Goal: Task Accomplishment & Management: Manage account settings

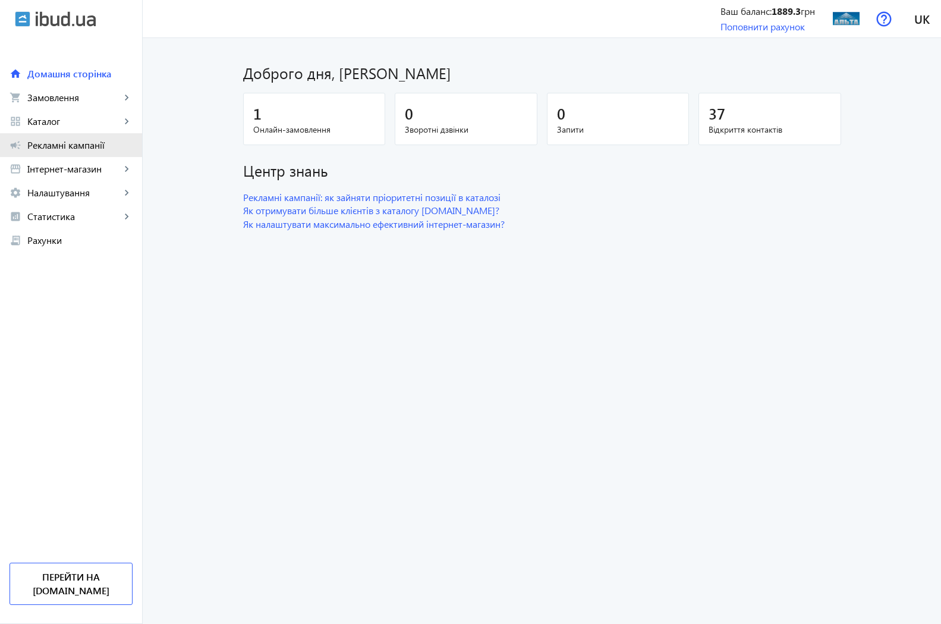
click at [55, 146] on span "Рекламні кампанії" at bounding box center [79, 145] width 105 height 12
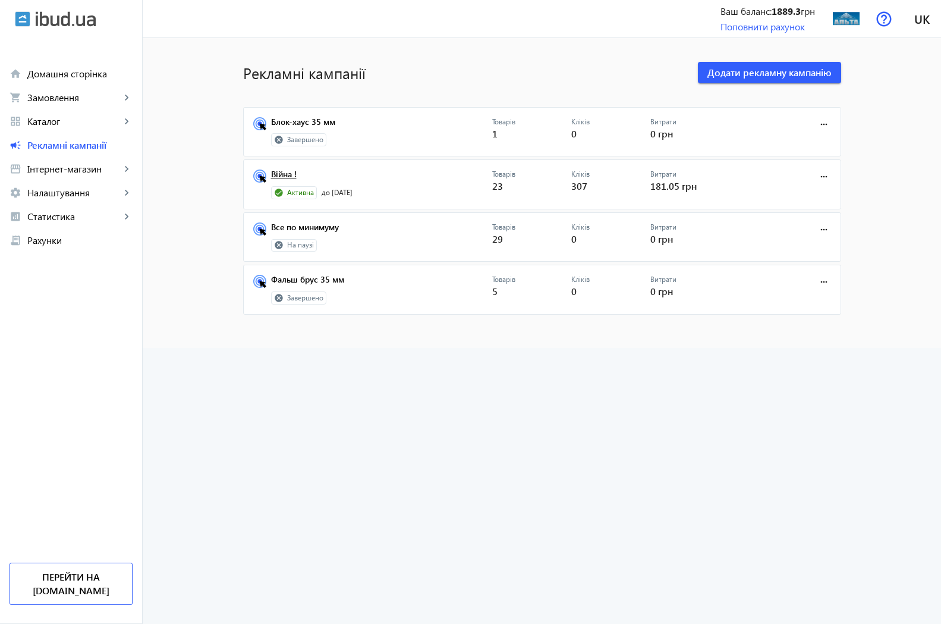
click at [287, 176] on link "Війна !" at bounding box center [381, 177] width 221 height 17
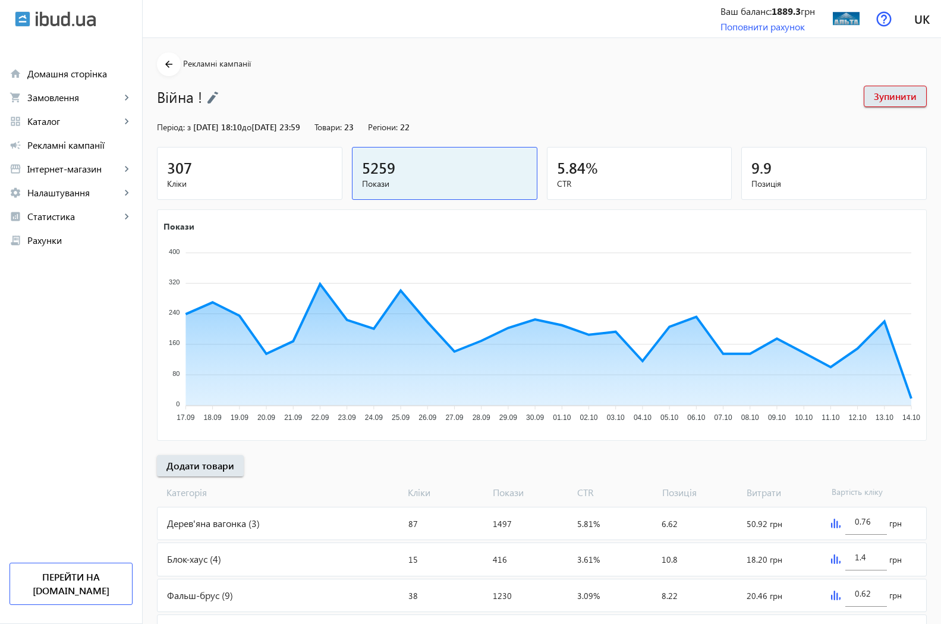
click at [180, 182] on span "Кліки" at bounding box center [249, 184] width 165 height 12
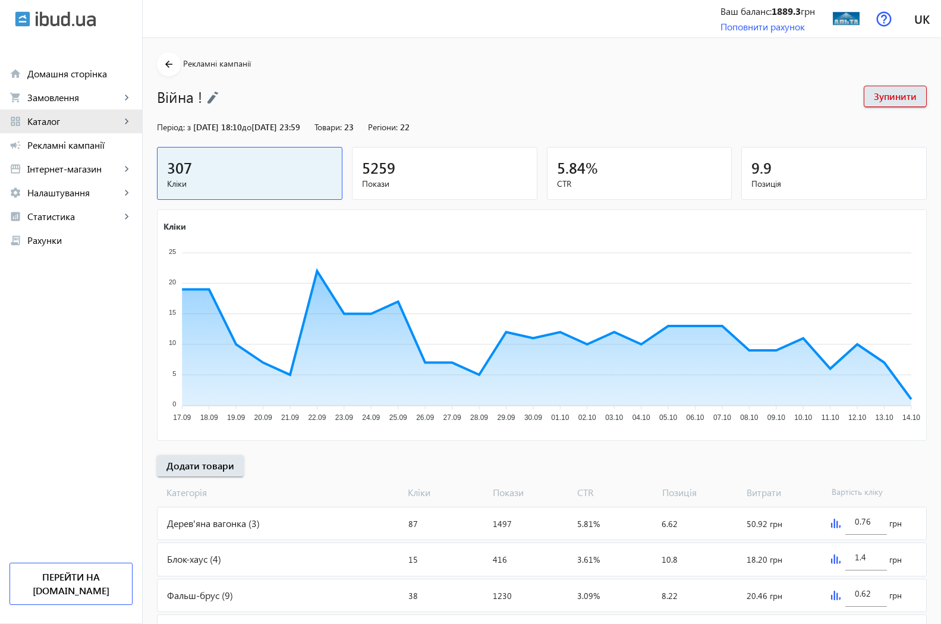
click at [55, 123] on span "Каталог" at bounding box center [73, 121] width 93 height 12
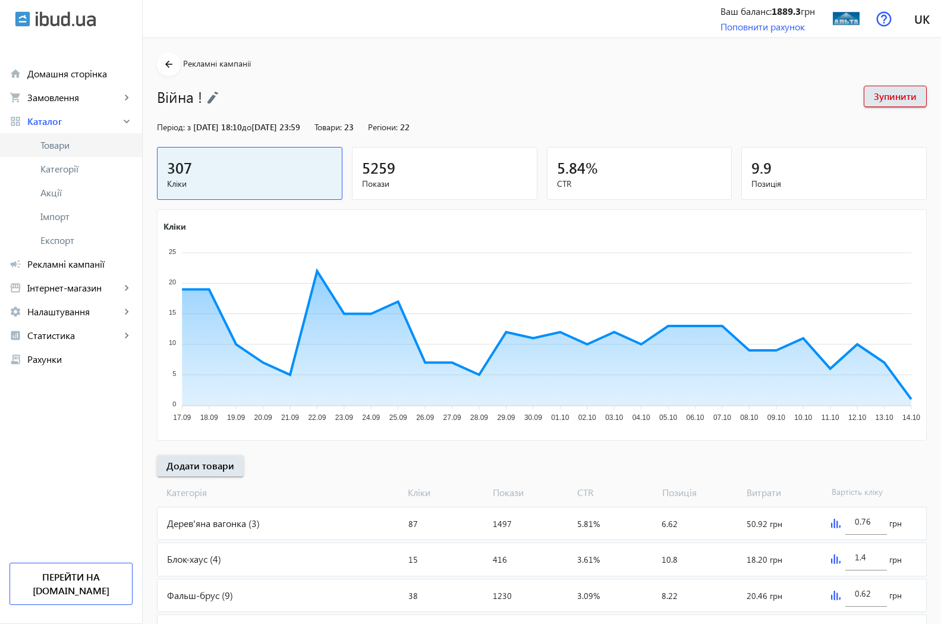
click at [65, 144] on span "Товари" at bounding box center [86, 145] width 92 height 12
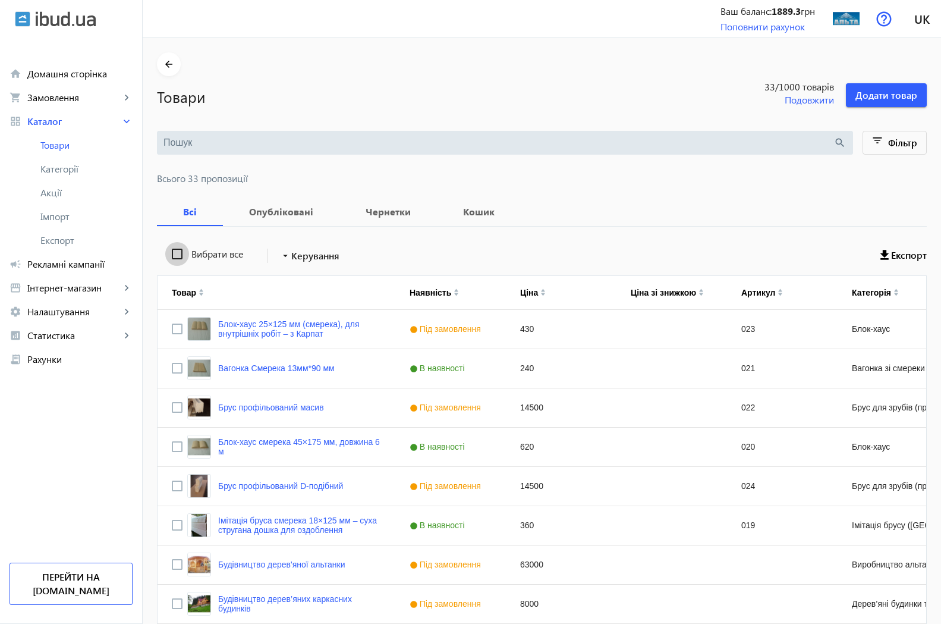
click at [165, 247] on input "Вибрати все" at bounding box center [177, 254] width 24 height 24
checkbox input "true"
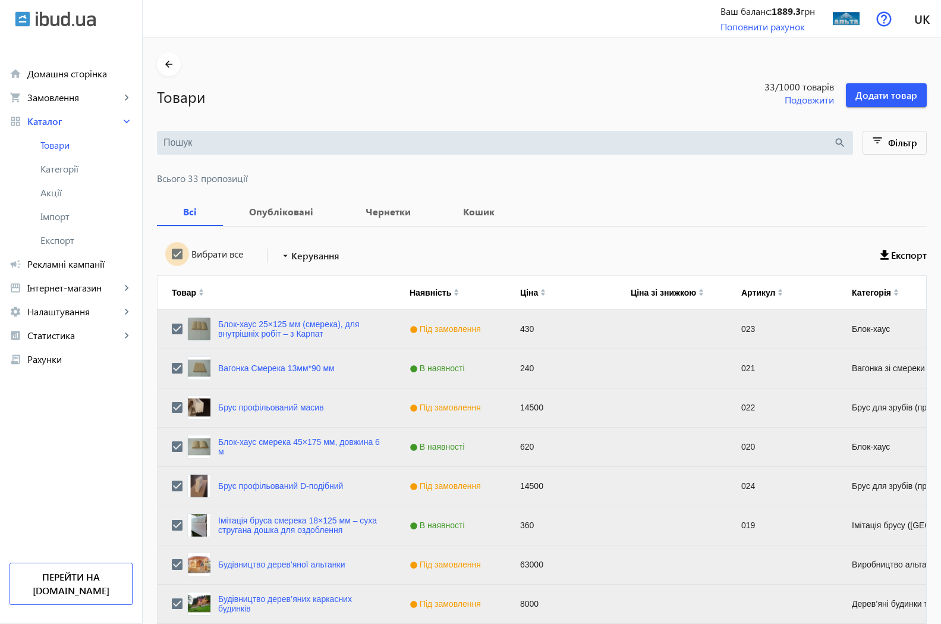
checkbox input "true"
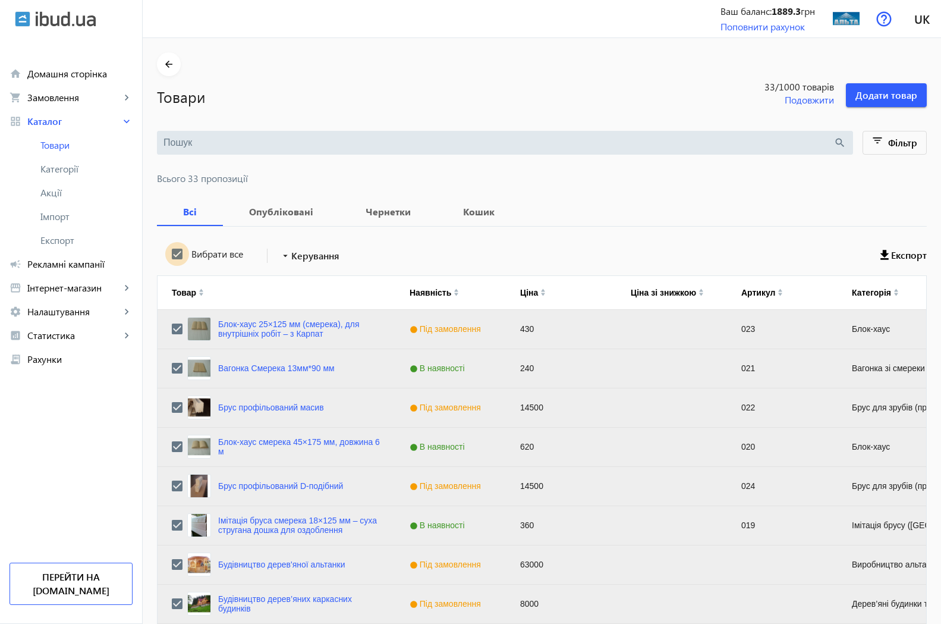
checkbox input "true"
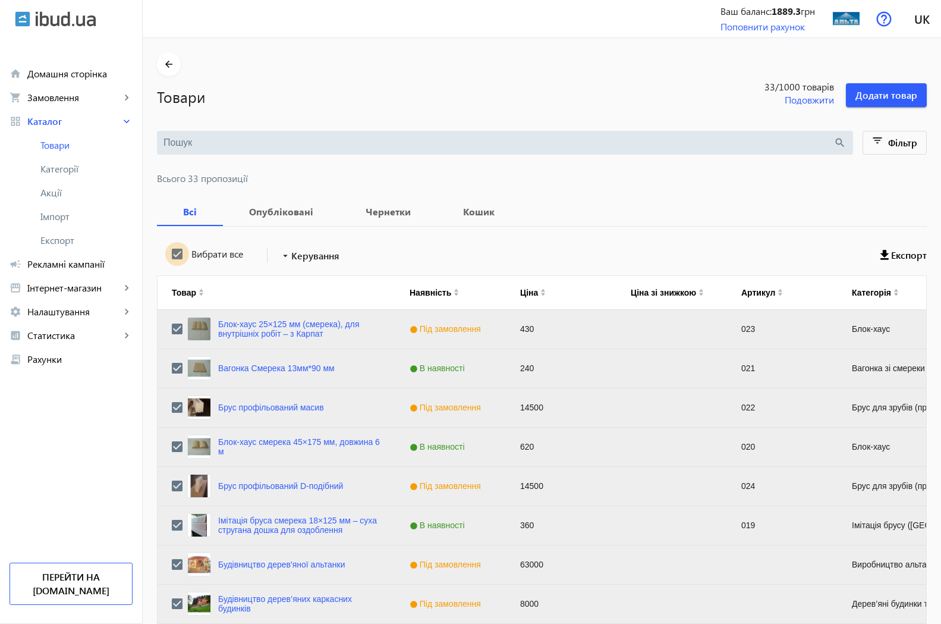
checkbox input "true"
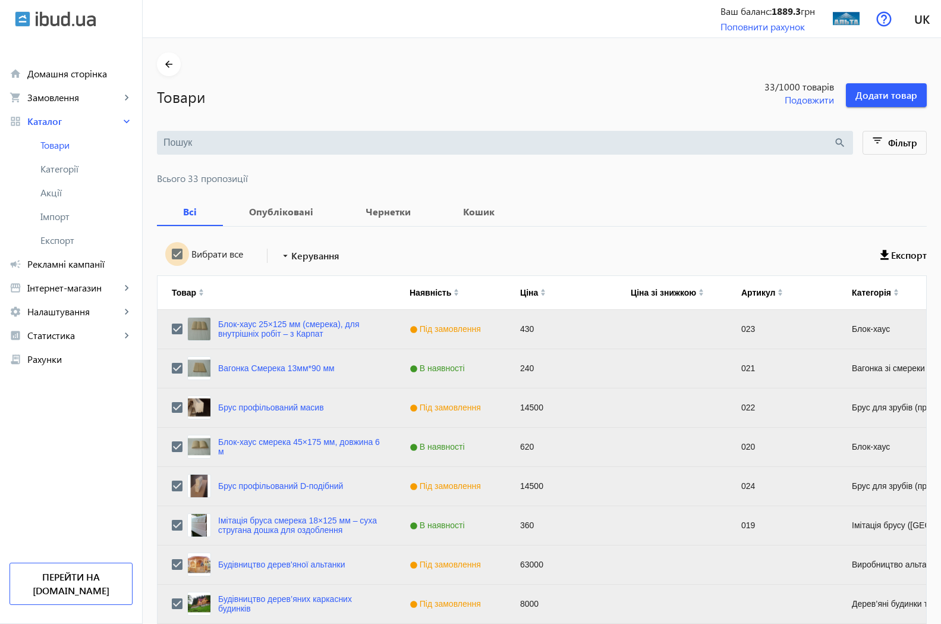
checkbox input "true"
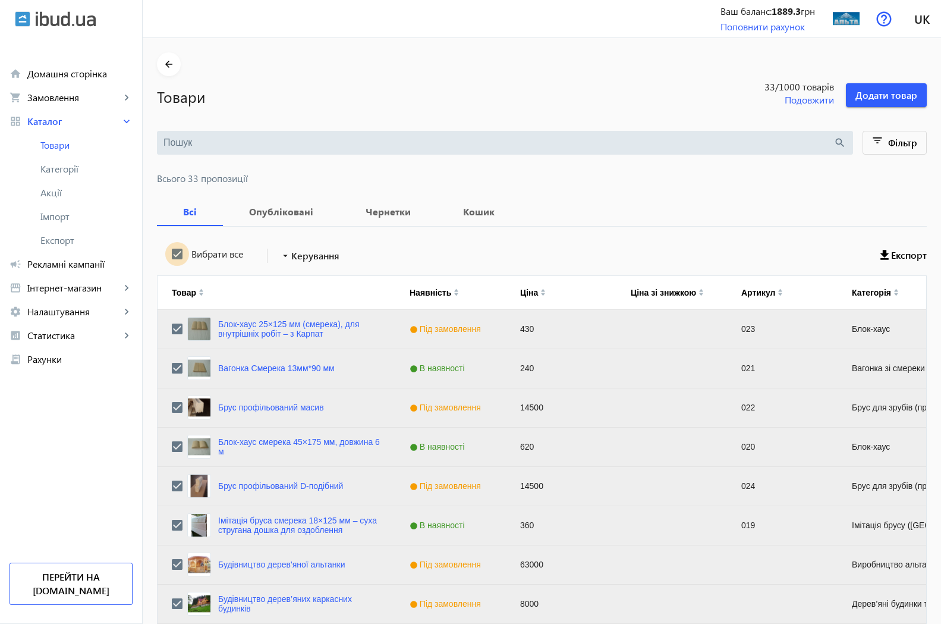
checkbox input "true"
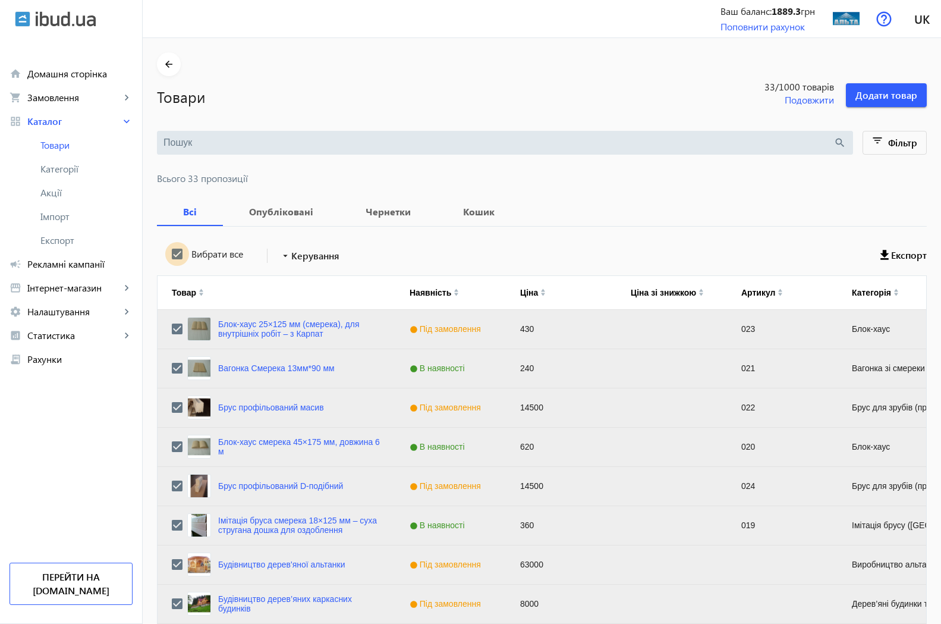
checkbox input "true"
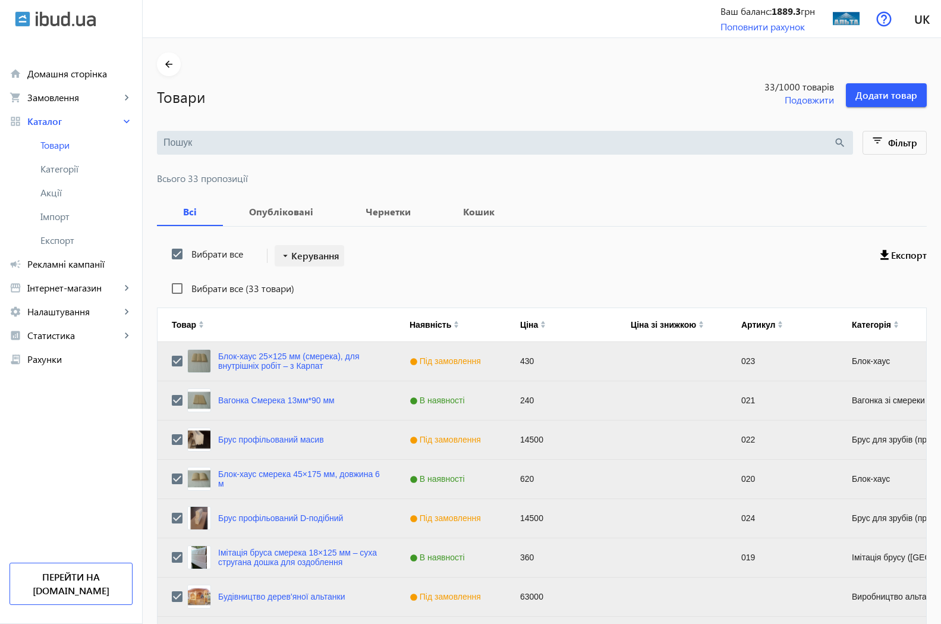
click at [291, 253] on span "Керування" at bounding box center [315, 255] width 48 height 14
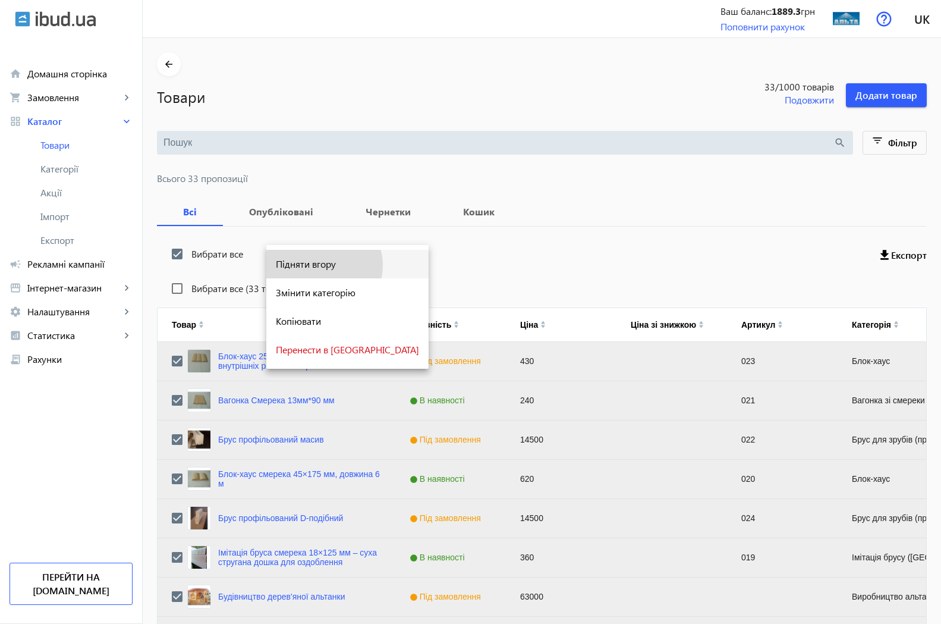
click at [323, 265] on span "Підняти вгору" at bounding box center [347, 264] width 143 height 10
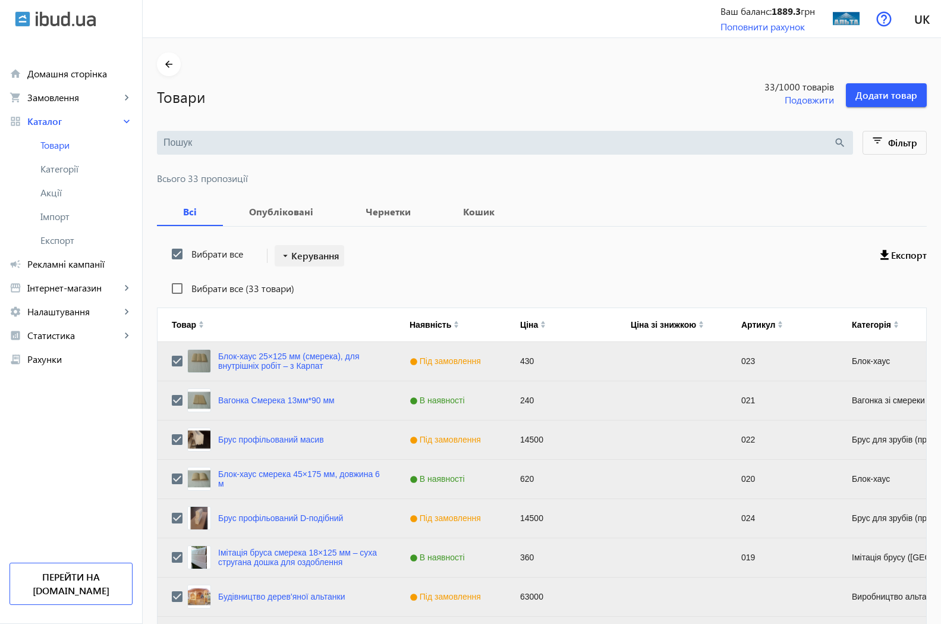
click at [321, 253] on span "Керування" at bounding box center [315, 255] width 48 height 14
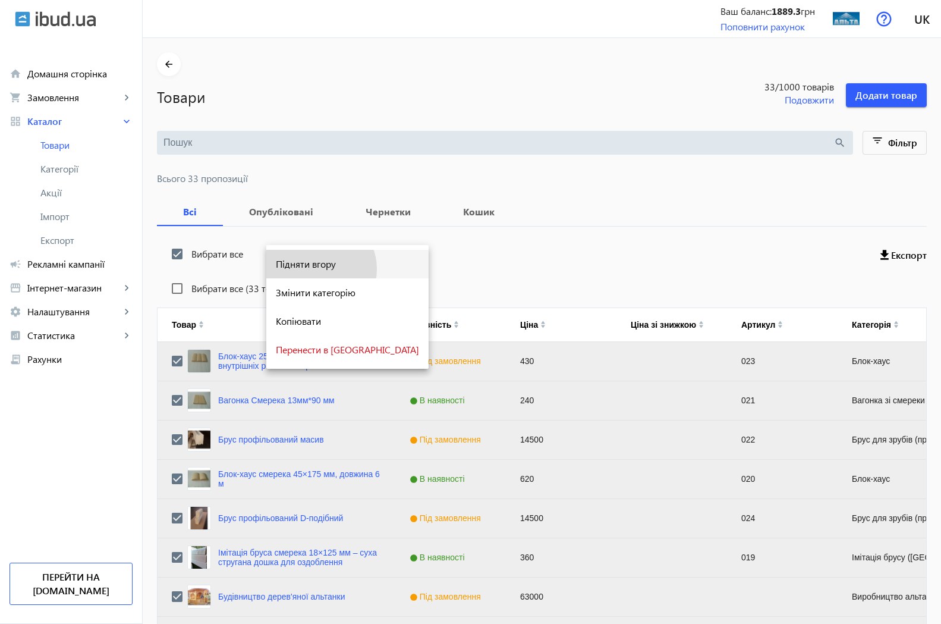
click at [320, 269] on span "Підняти вгору" at bounding box center [347, 264] width 143 height 10
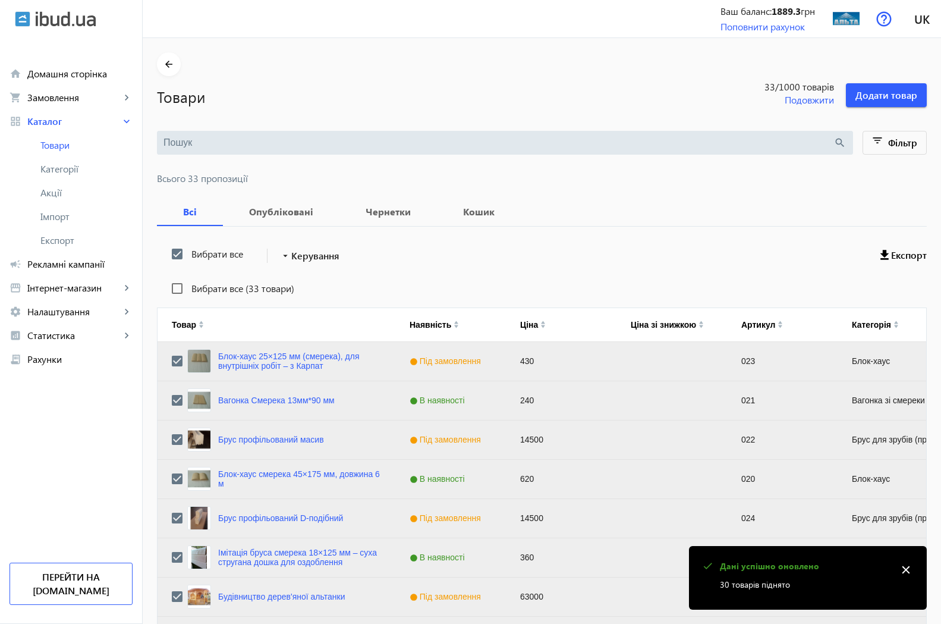
click at [904, 568] on mat-icon "close" at bounding box center [906, 570] width 18 height 18
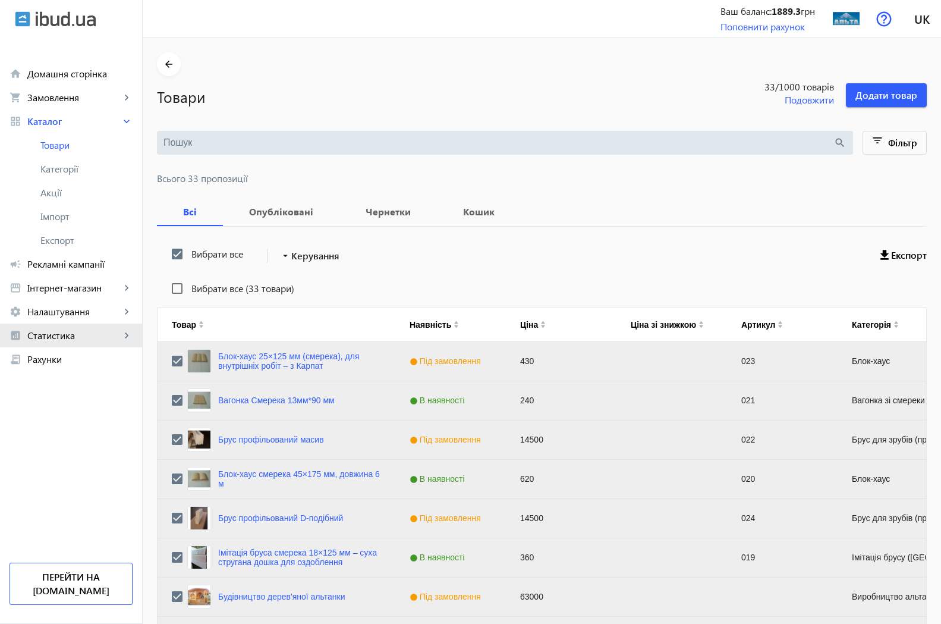
click at [46, 336] on span "Статистика" at bounding box center [73, 335] width 93 height 12
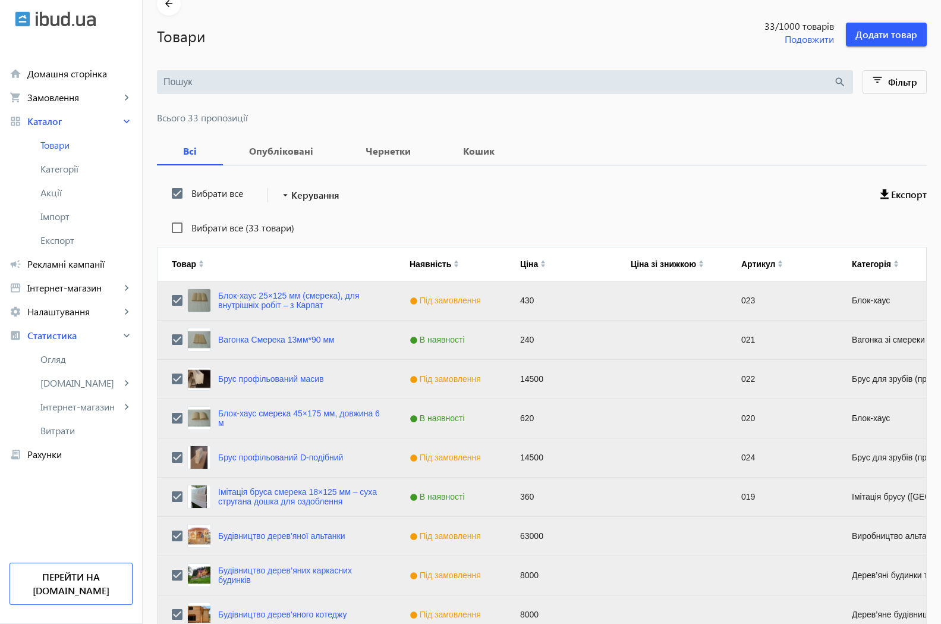
scroll to position [182, 0]
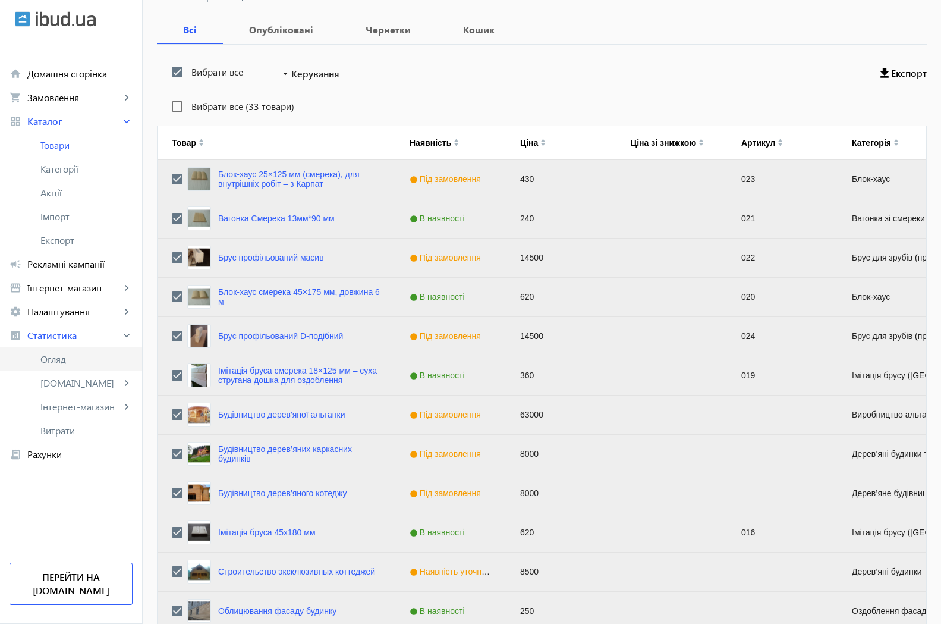
click at [59, 359] on span "Огляд" at bounding box center [86, 359] width 92 height 12
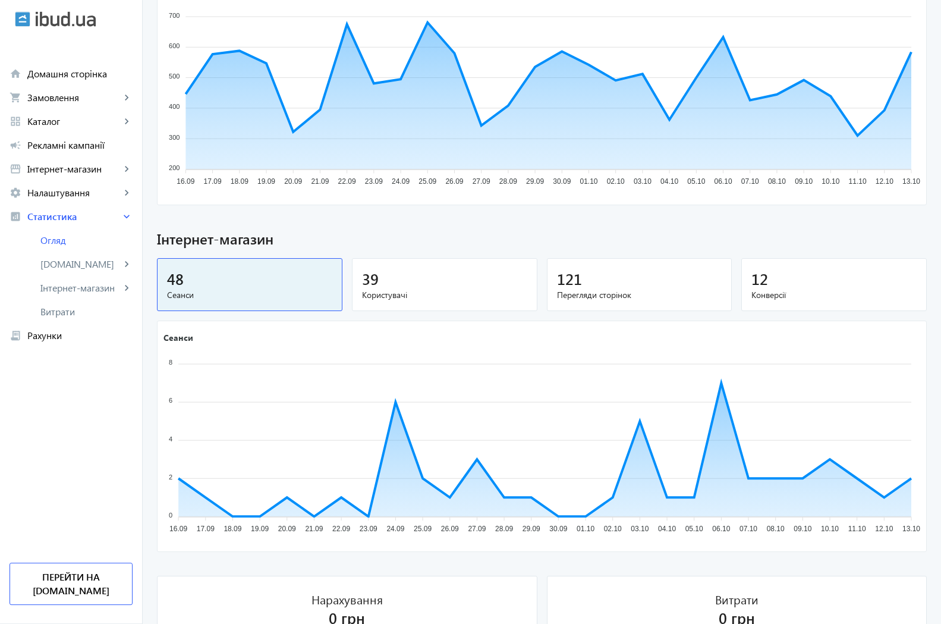
scroll to position [600, 0]
